Goal: Navigation & Orientation: Understand site structure

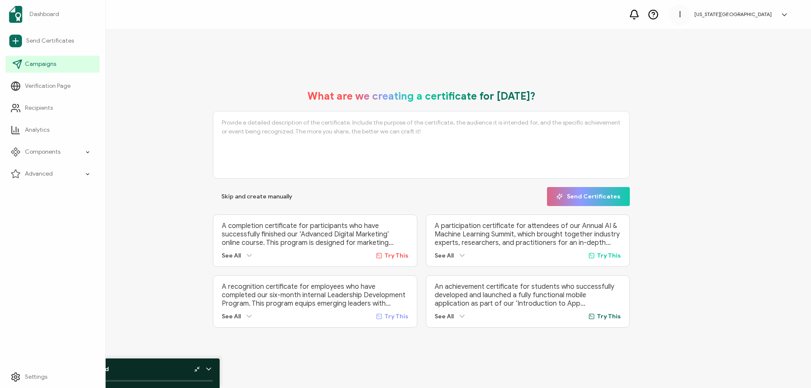
click at [37, 68] on link "Campaigns" at bounding box center [52, 64] width 94 height 17
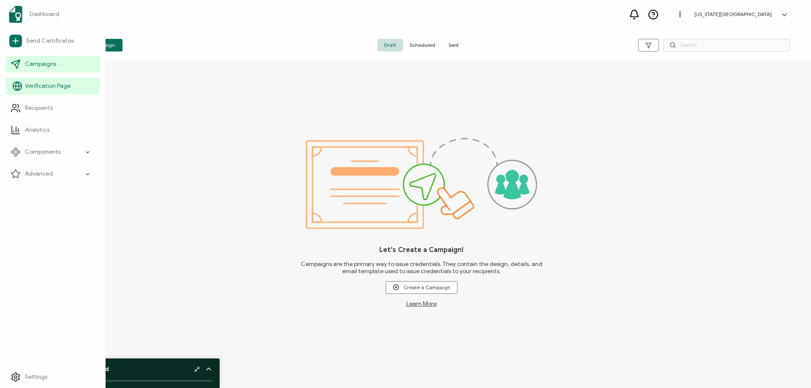
click at [42, 89] on span "Verification Page" at bounding box center [48, 86] width 46 height 8
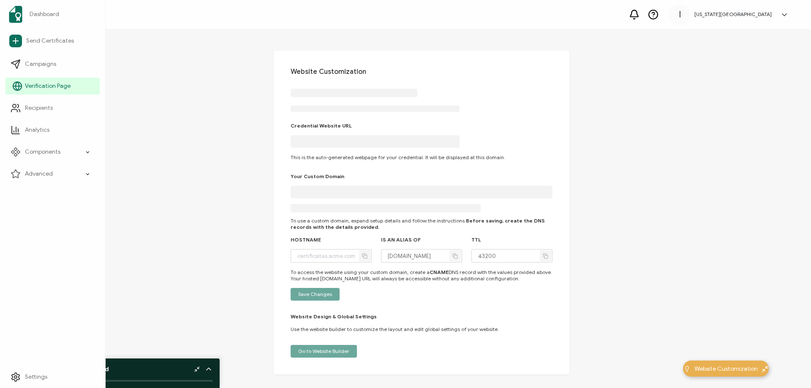
type input "[DOMAIN_NAME]"
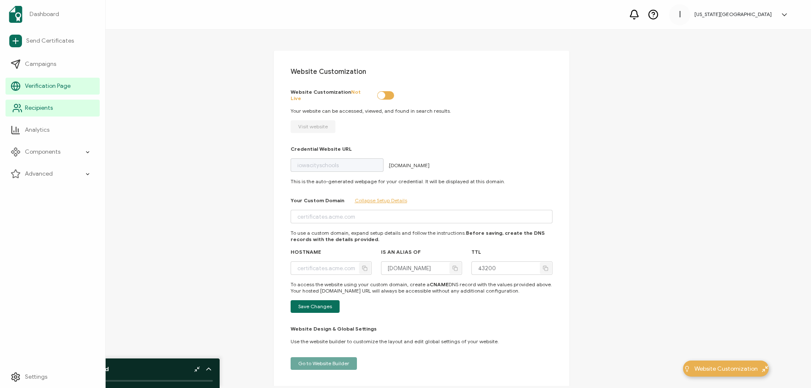
click at [39, 110] on span "Recipients" at bounding box center [39, 108] width 28 height 8
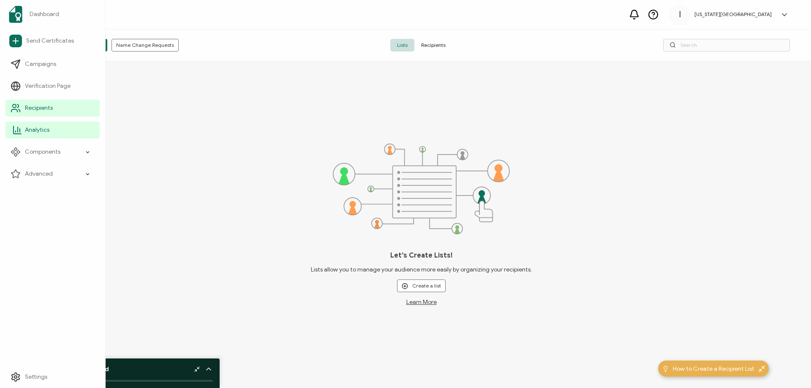
click at [38, 134] on span "Analytics" at bounding box center [37, 130] width 25 height 8
